Goal: Information Seeking & Learning: Find specific page/section

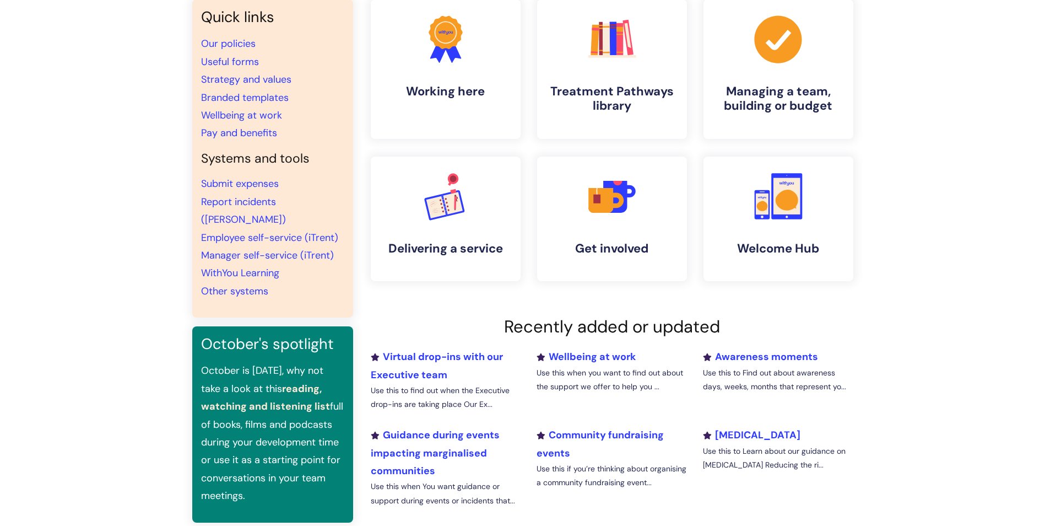
scroll to position [110, 0]
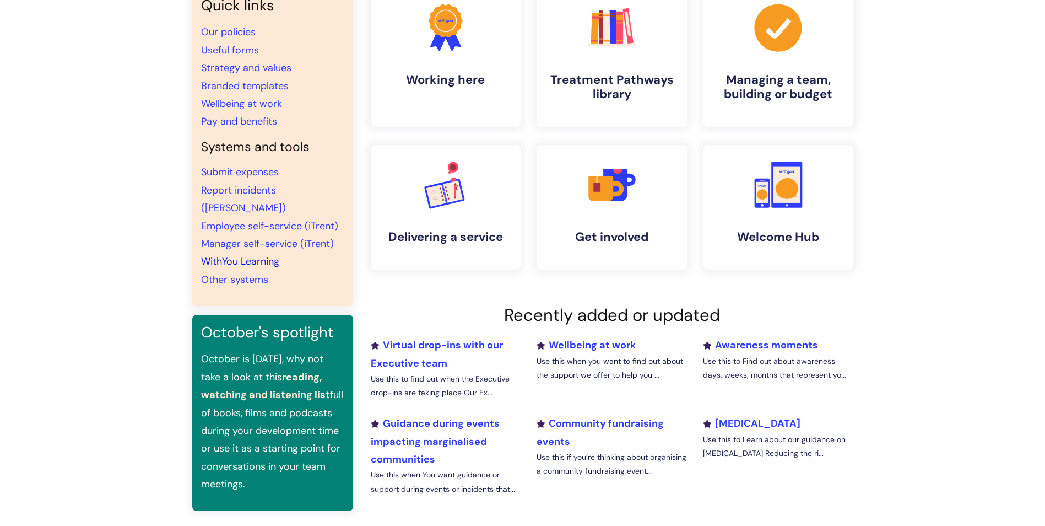
click at [245, 255] on link "WithYou Learning" at bounding box center [240, 261] width 78 height 13
click at [246, 255] on link "WithYou Learning" at bounding box center [240, 261] width 78 height 13
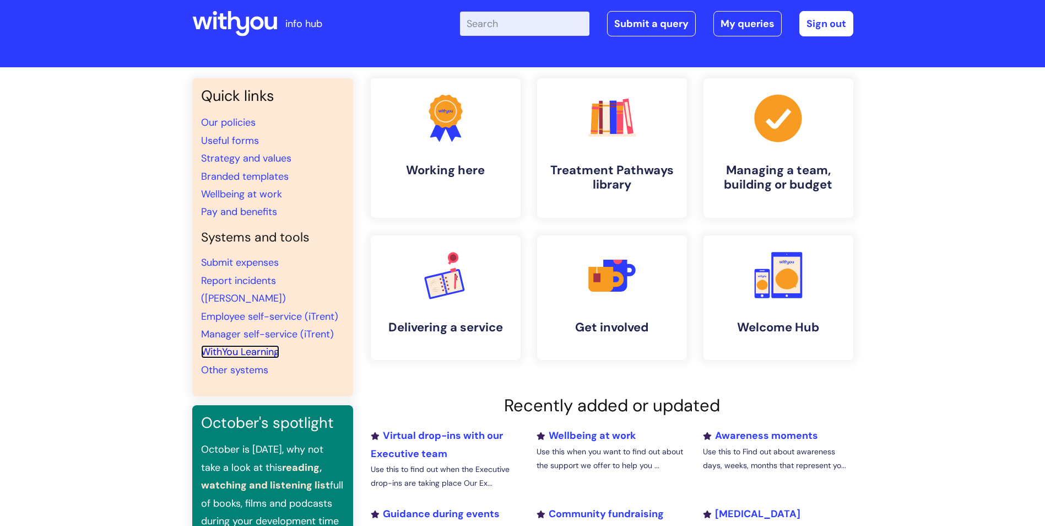
scroll to position [0, 0]
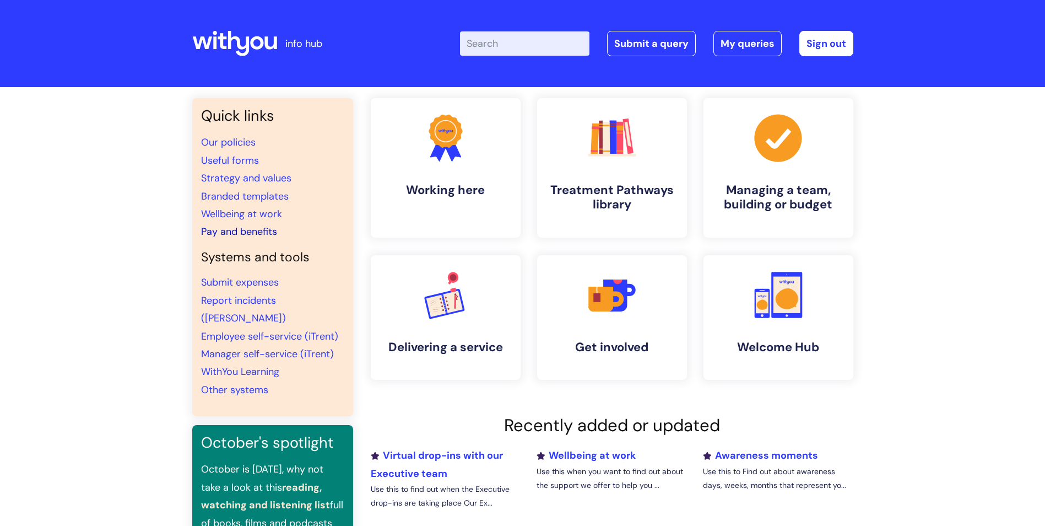
click at [249, 228] on link "Pay and benefits" at bounding box center [239, 231] width 76 height 13
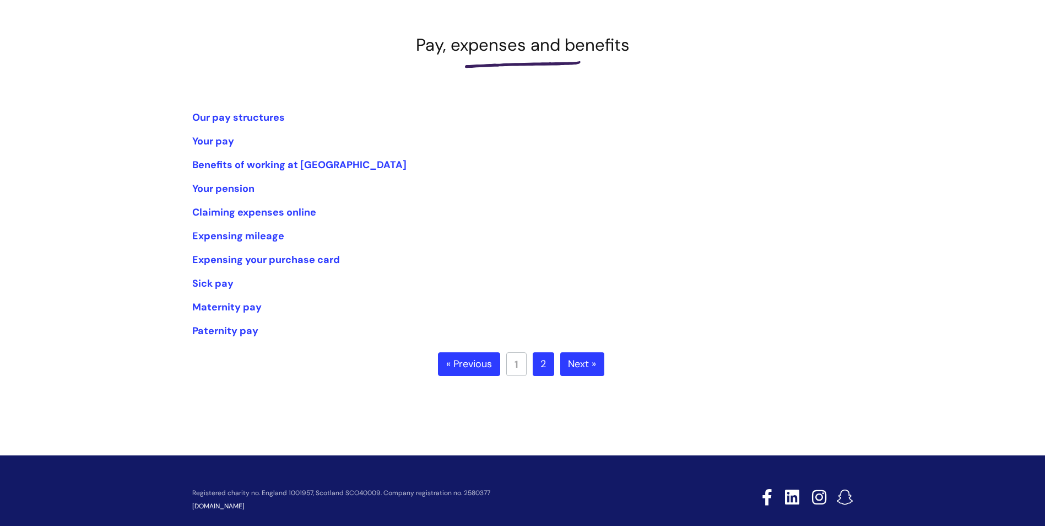
scroll to position [119, 0]
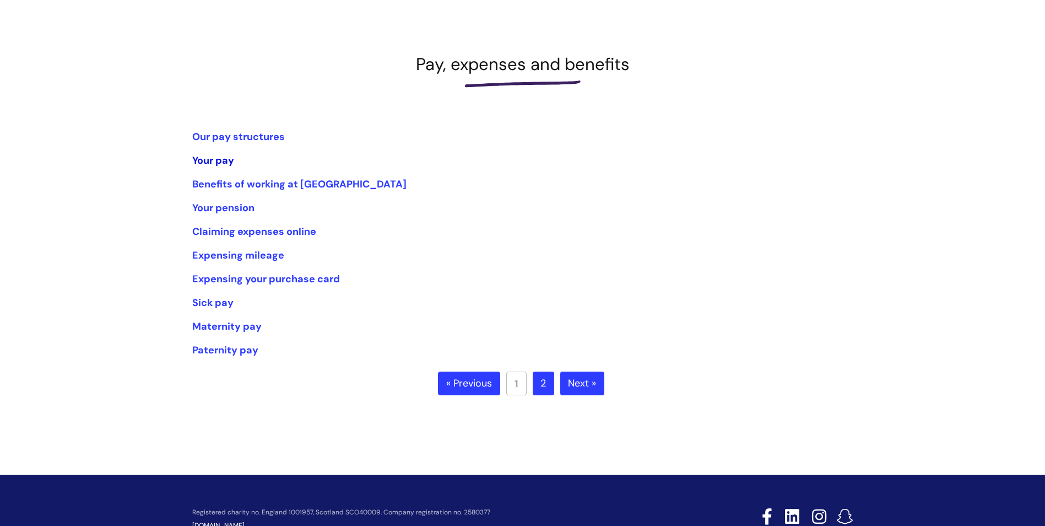
click at [224, 160] on link "Your pay" at bounding box center [213, 160] width 42 height 13
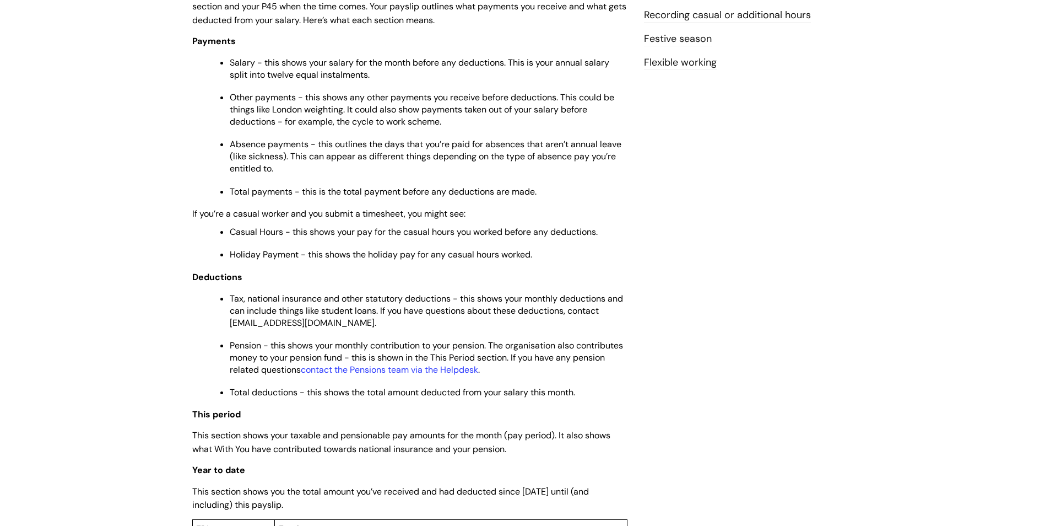
scroll to position [386, 0]
